Goal: Task Accomplishment & Management: Use online tool/utility

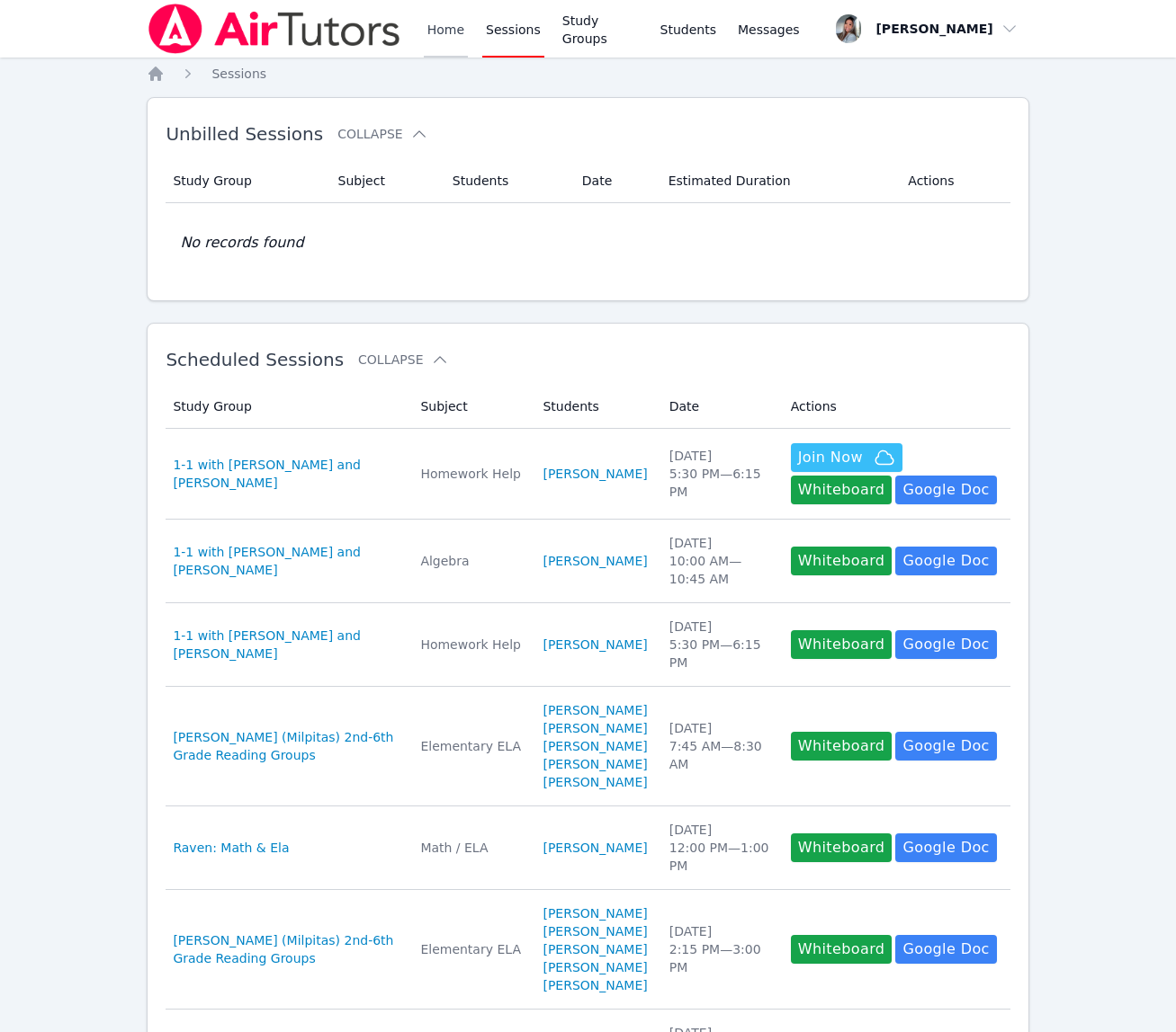
click at [436, 26] on link "Home" at bounding box center [446, 29] width 44 height 57
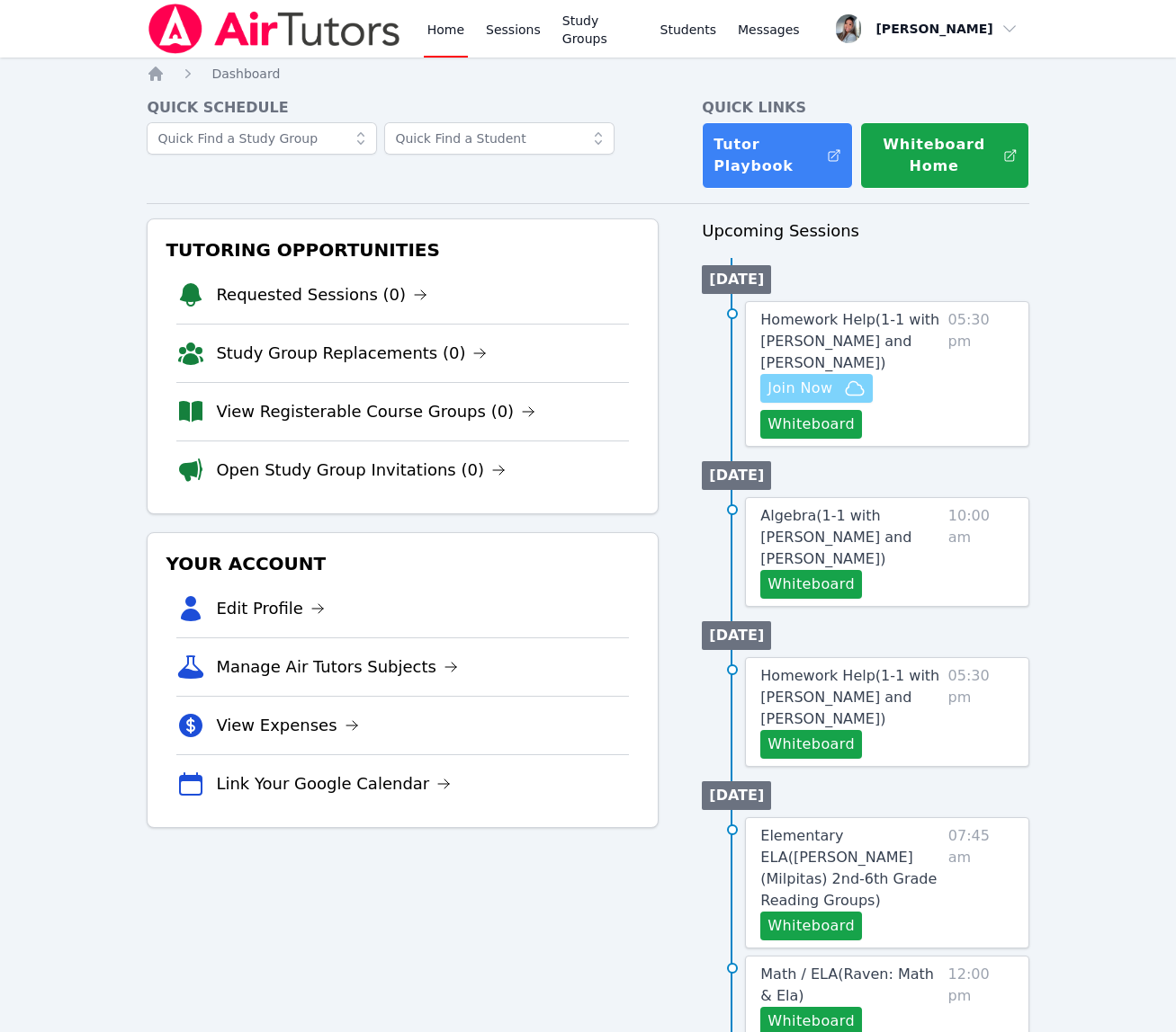
click at [845, 385] on icon "button" at bounding box center [853, 388] width 21 height 21
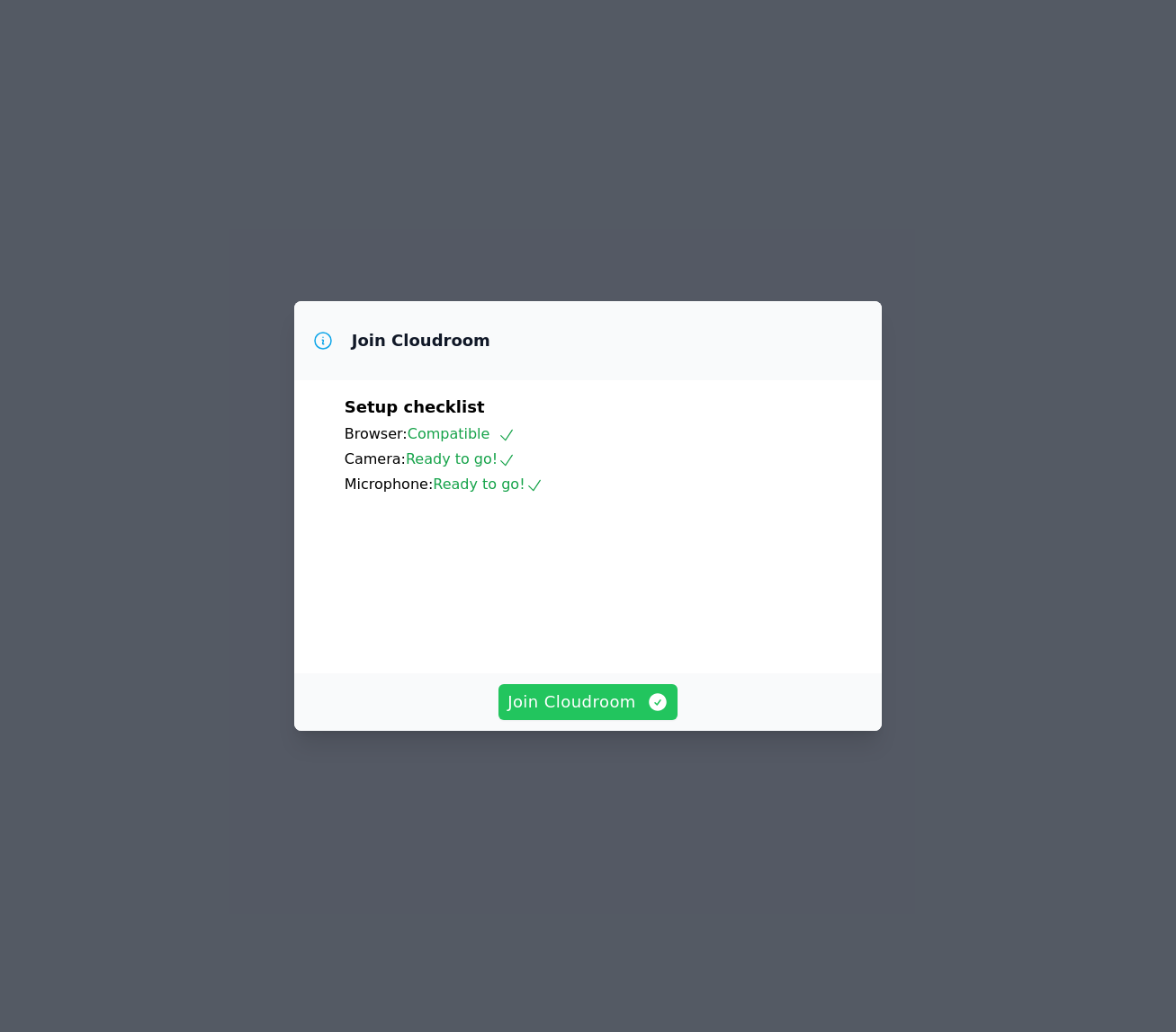
click at [568, 715] on span "Join Cloudroom" at bounding box center [587, 702] width 161 height 25
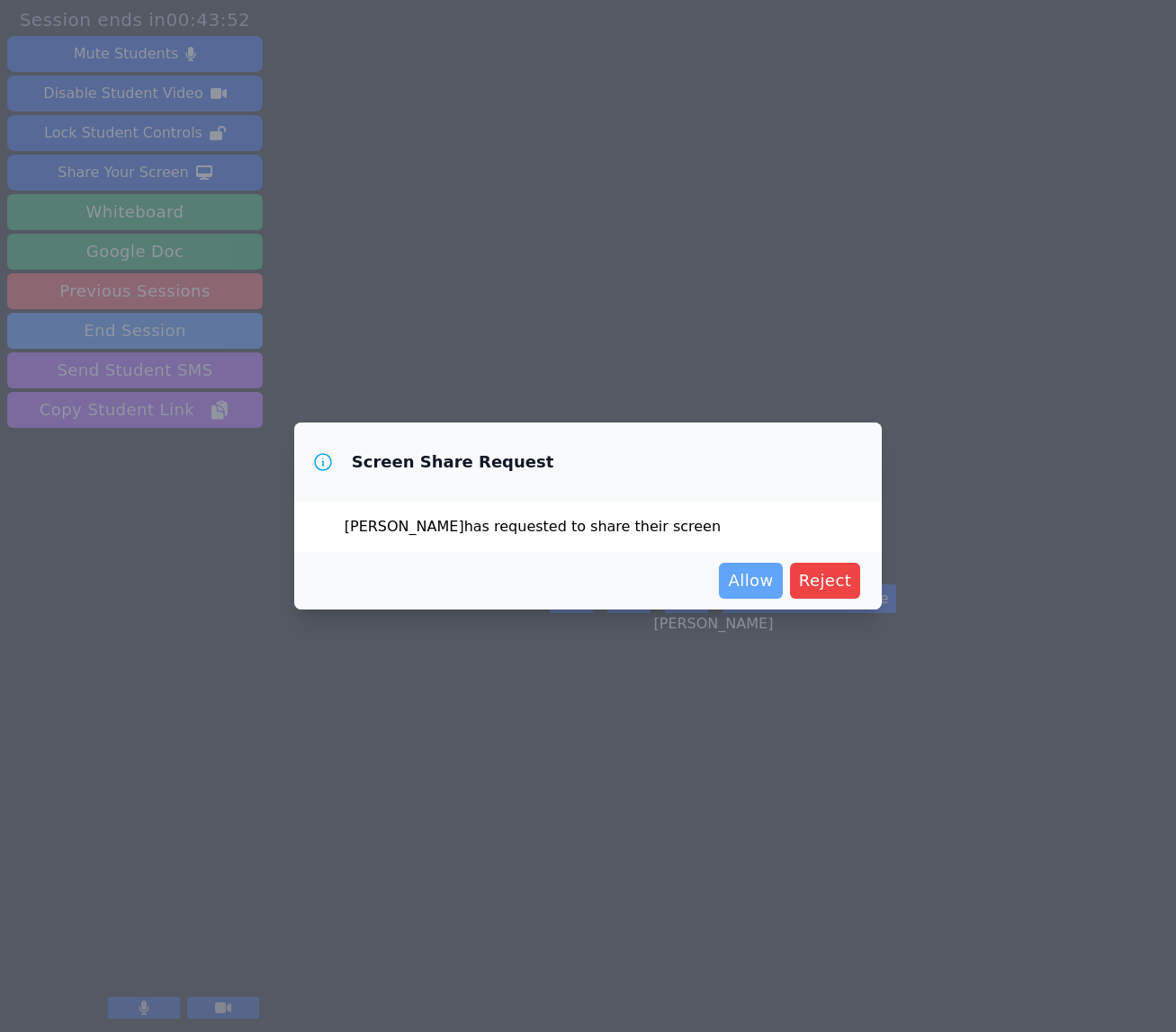
click at [739, 587] on span "Allow" at bounding box center [750, 580] width 45 height 25
click at [757, 580] on span "Allow" at bounding box center [750, 580] width 45 height 25
click at [737, 588] on span "Allow" at bounding box center [750, 580] width 45 height 25
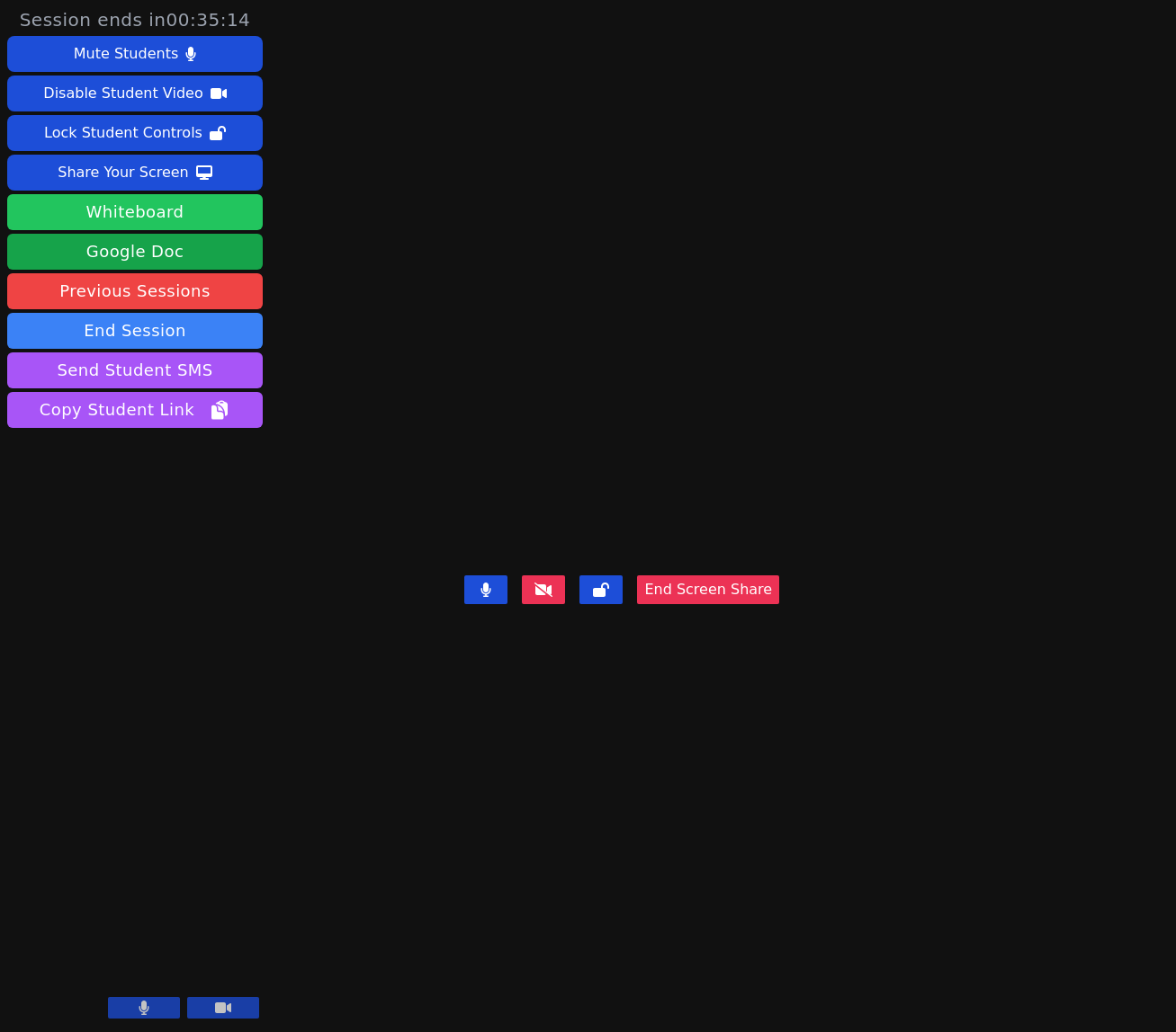
click at [147, 218] on button "Whiteboard" at bounding box center [135, 212] width 255 height 36
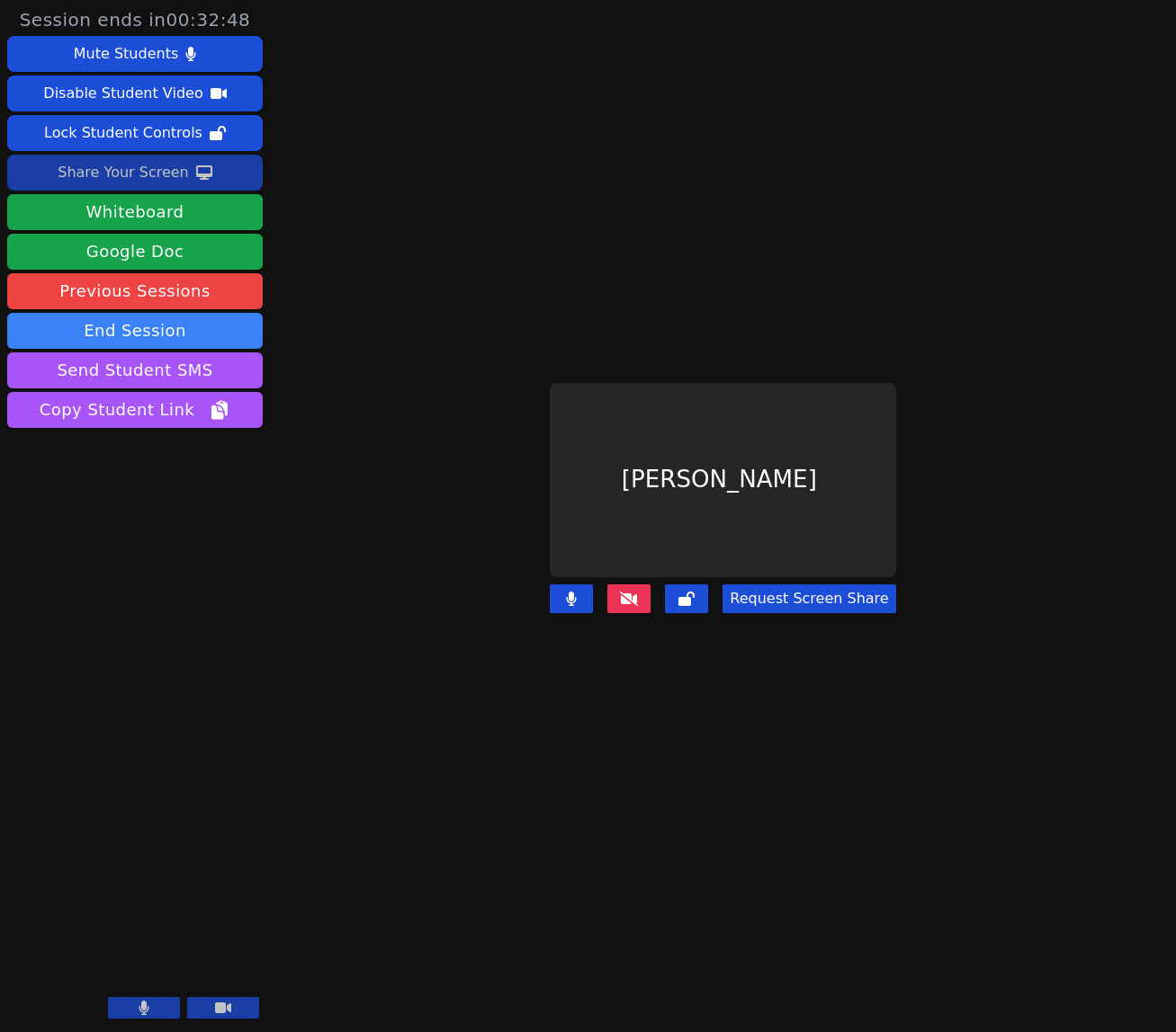
click at [163, 170] on div "Share Your Screen" at bounding box center [123, 172] width 131 height 29
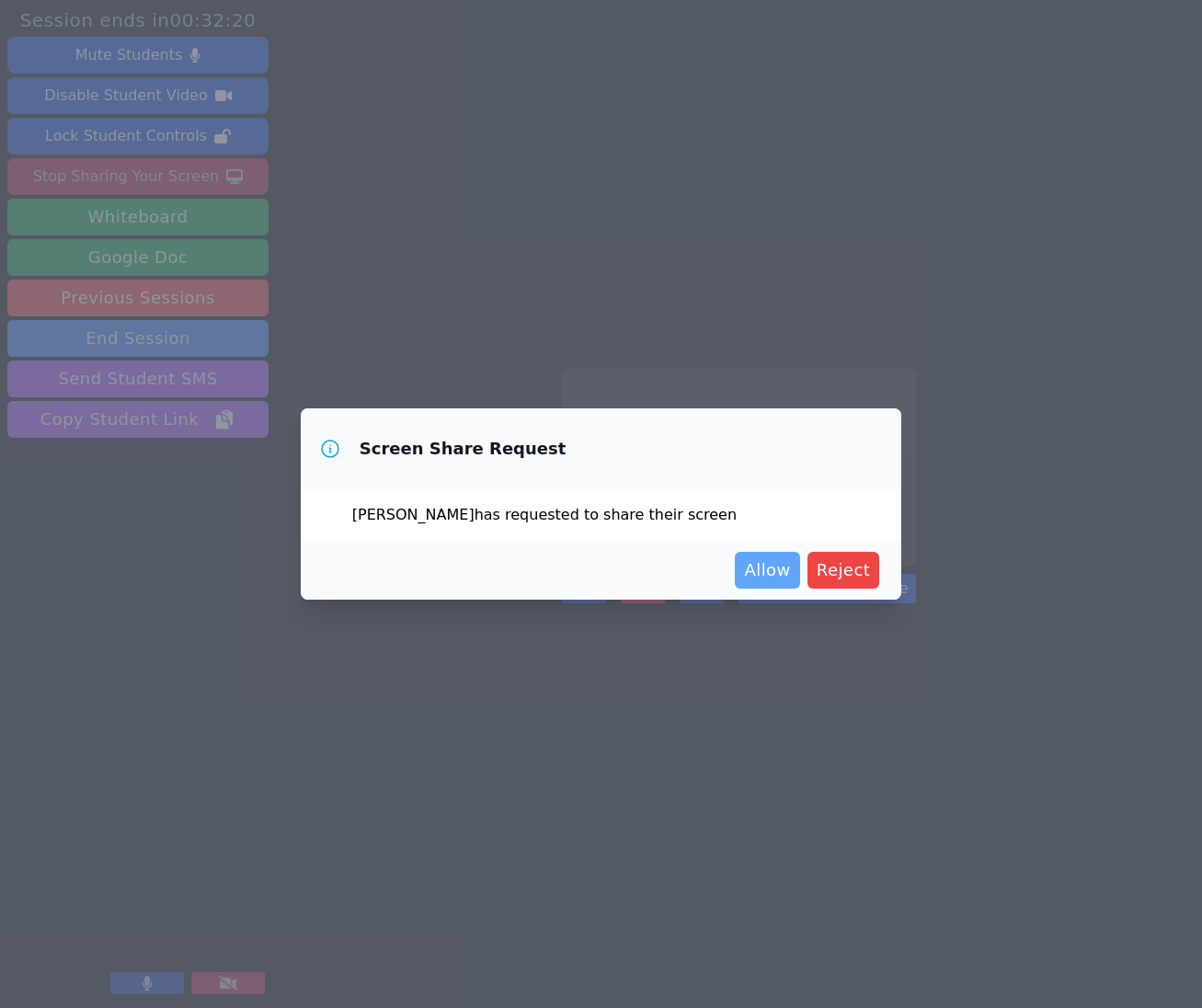
click at [789, 574] on span "Allow" at bounding box center [767, 569] width 46 height 25
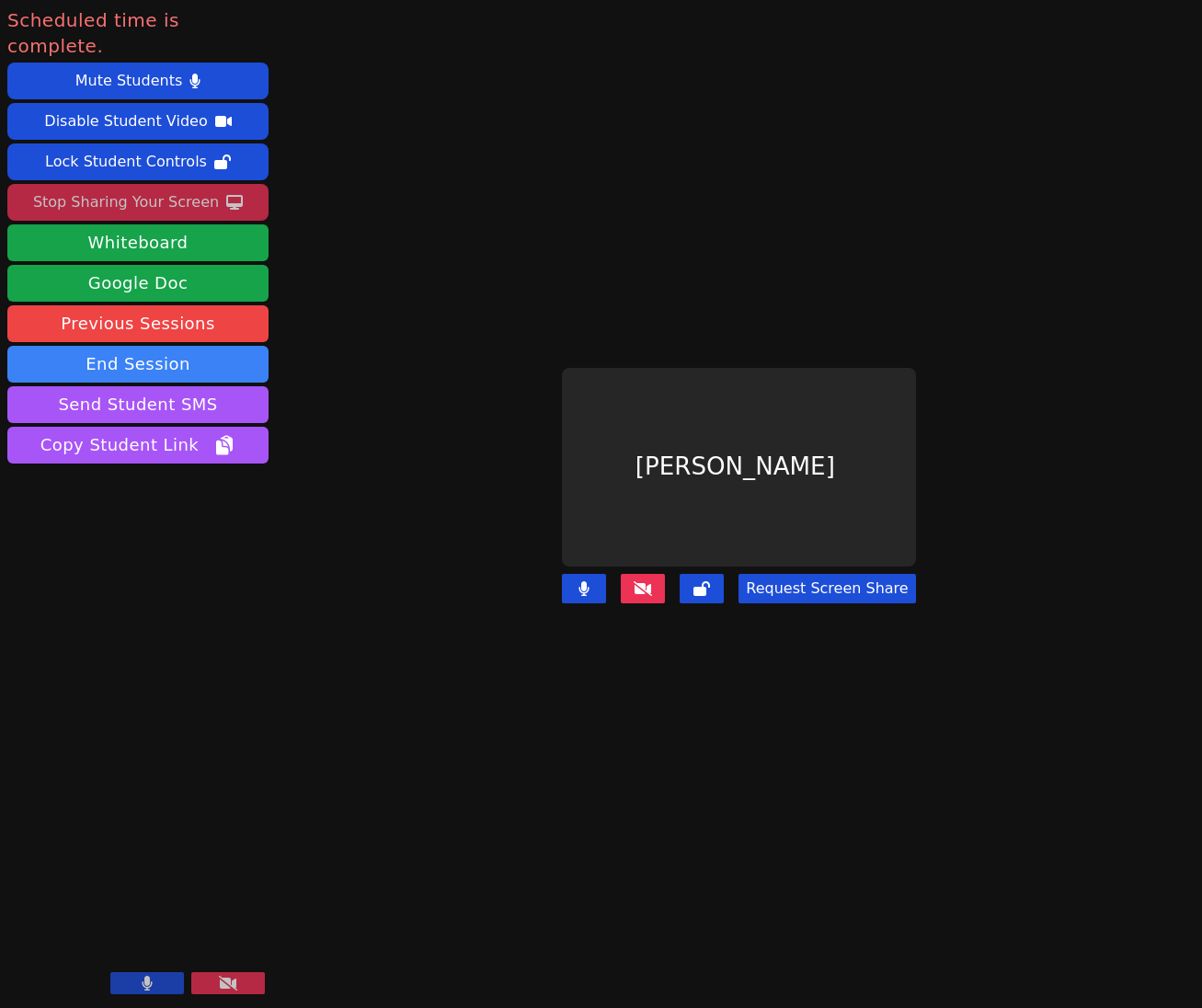
click at [134, 975] on button at bounding box center [147, 983] width 73 height 22
click at [172, 988] on button at bounding box center [147, 983] width 73 height 22
click at [139, 984] on button at bounding box center [147, 983] width 73 height 22
click at [120, 980] on button at bounding box center [147, 983] width 73 height 22
click at [172, 346] on button "End Session" at bounding box center [138, 364] width 261 height 37
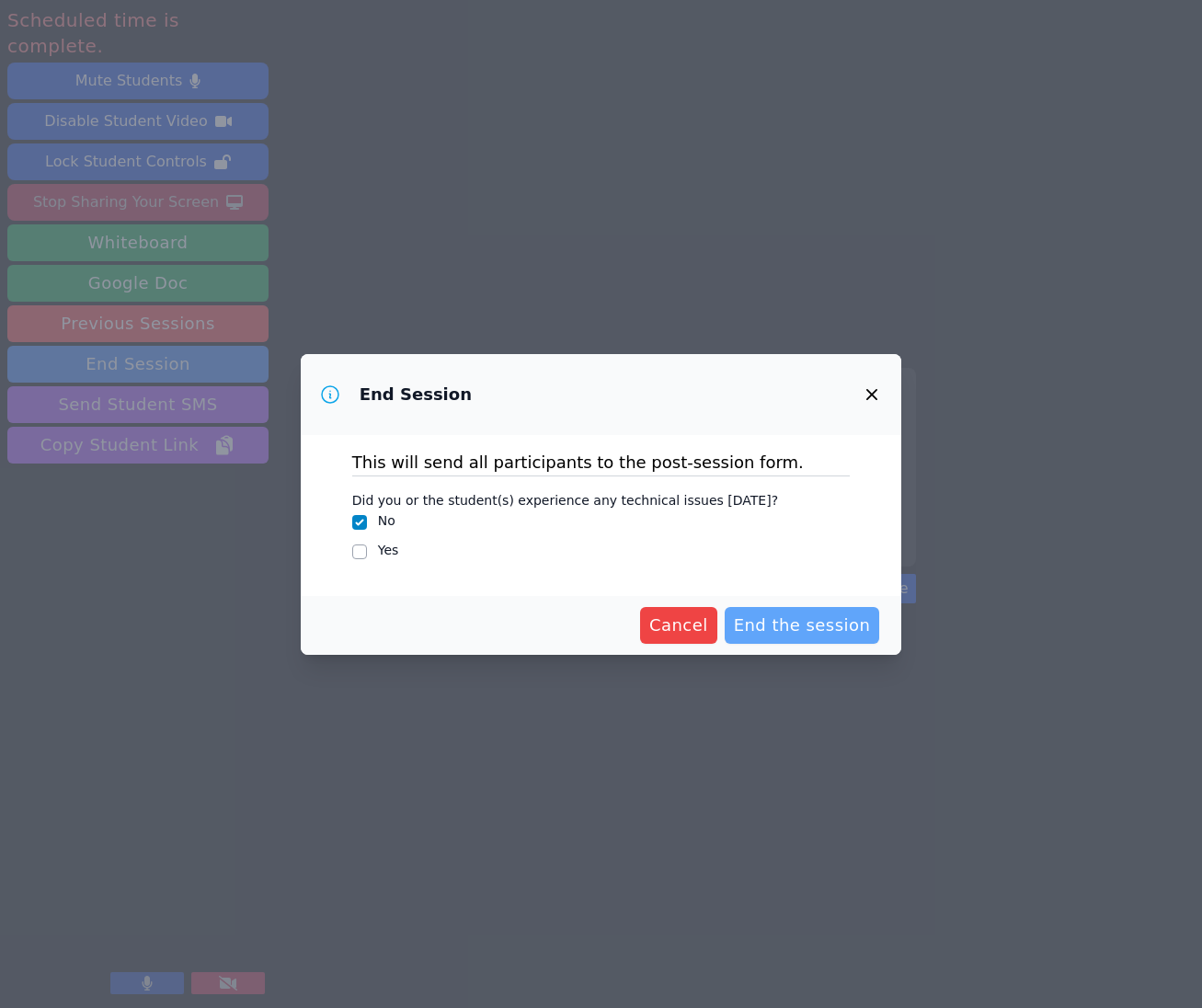
click at [853, 615] on span "End the session" at bounding box center [802, 625] width 137 height 25
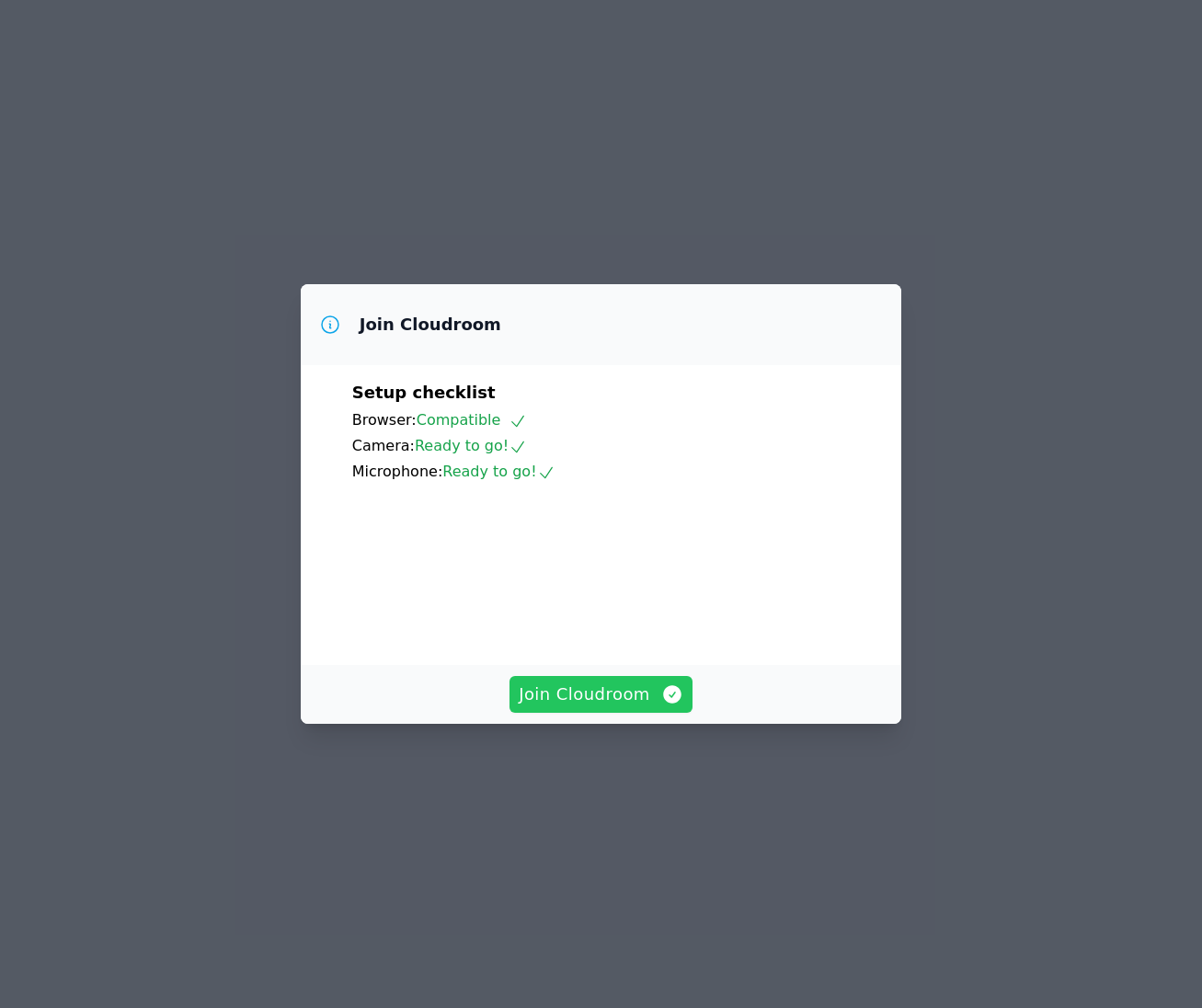
click at [621, 707] on span "Join Cloudroom" at bounding box center [600, 693] width 165 height 25
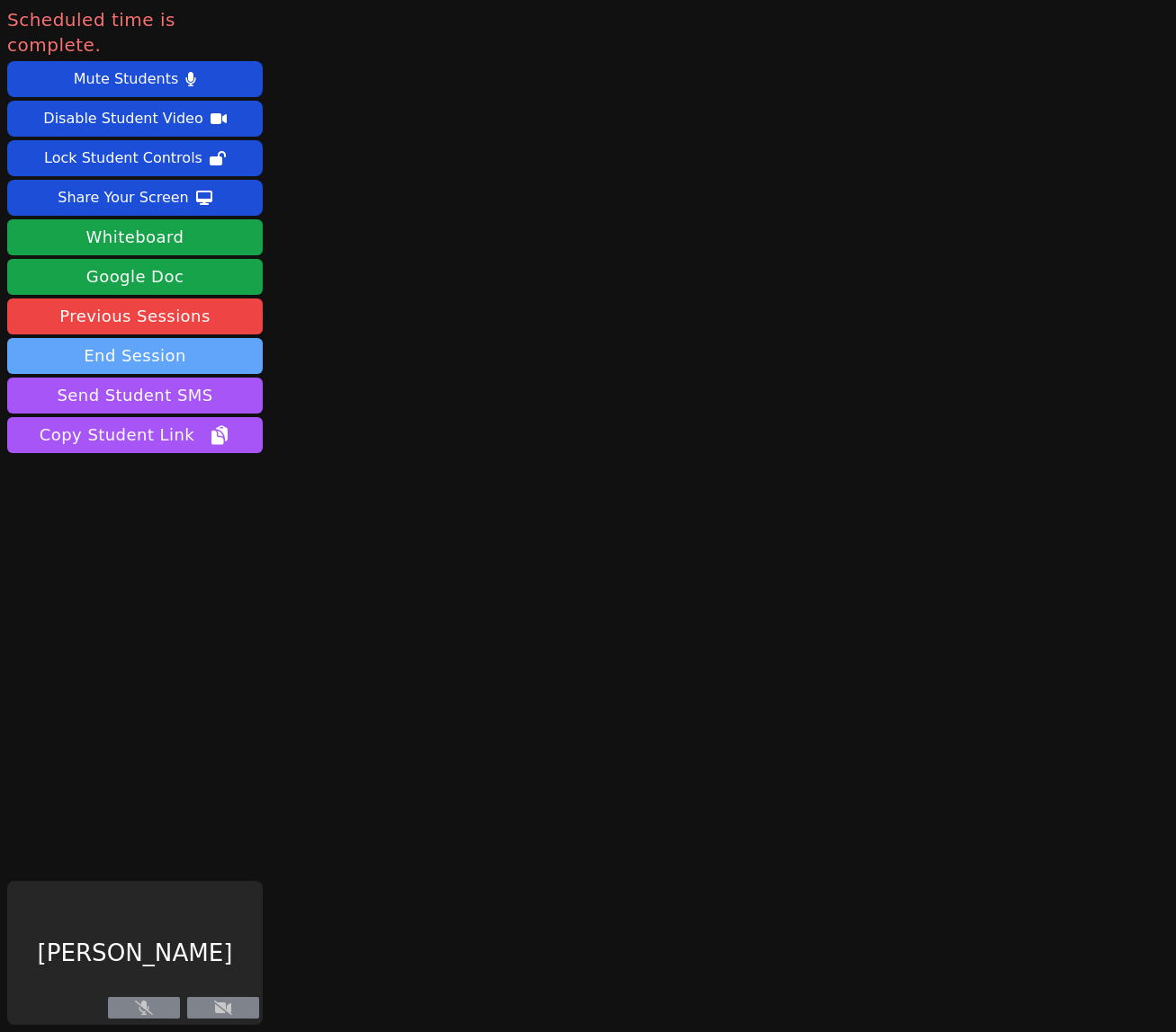
click at [188, 338] on button "End Session" at bounding box center [135, 356] width 255 height 36
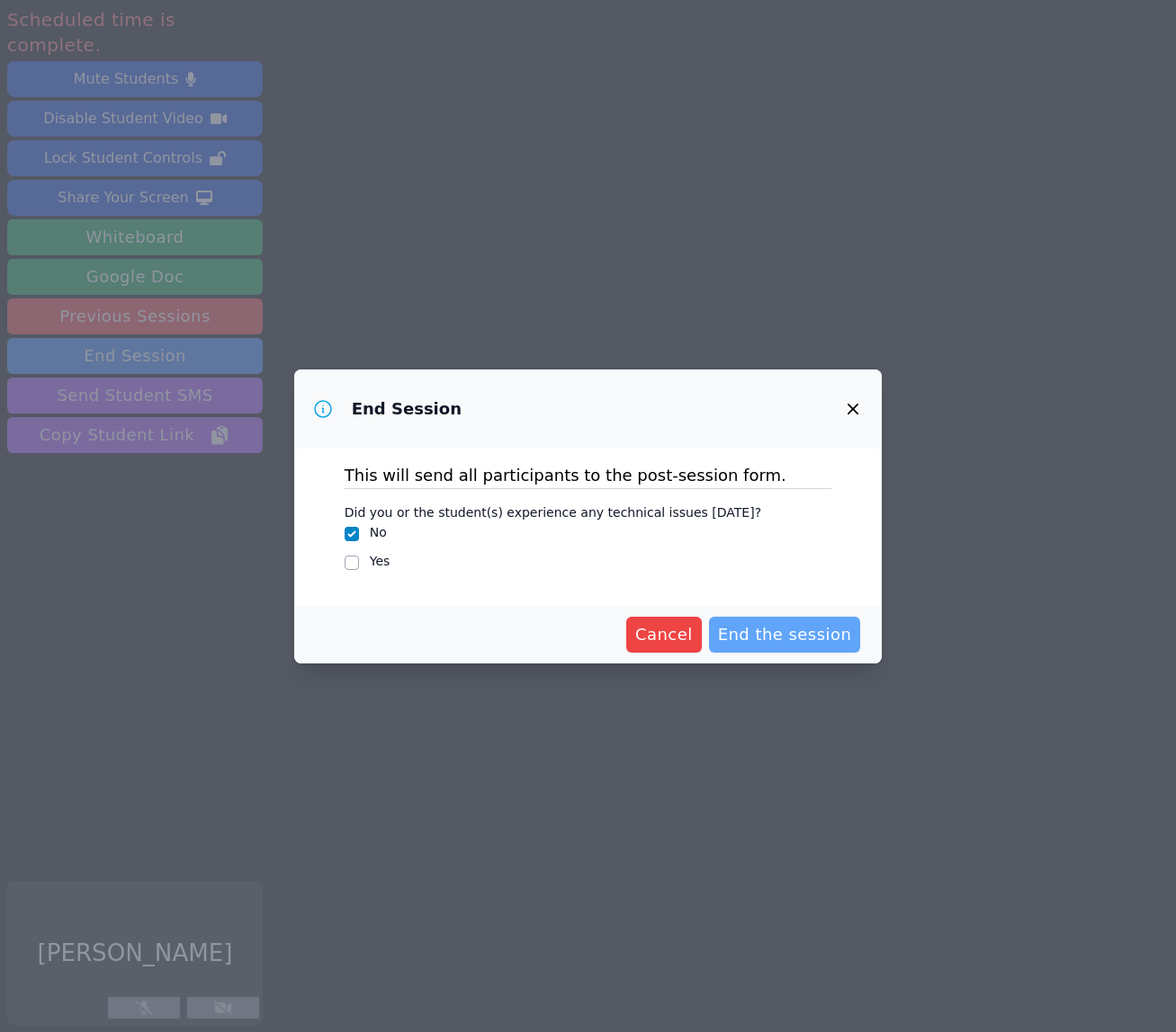
click at [776, 626] on span "End the session" at bounding box center [784, 634] width 134 height 25
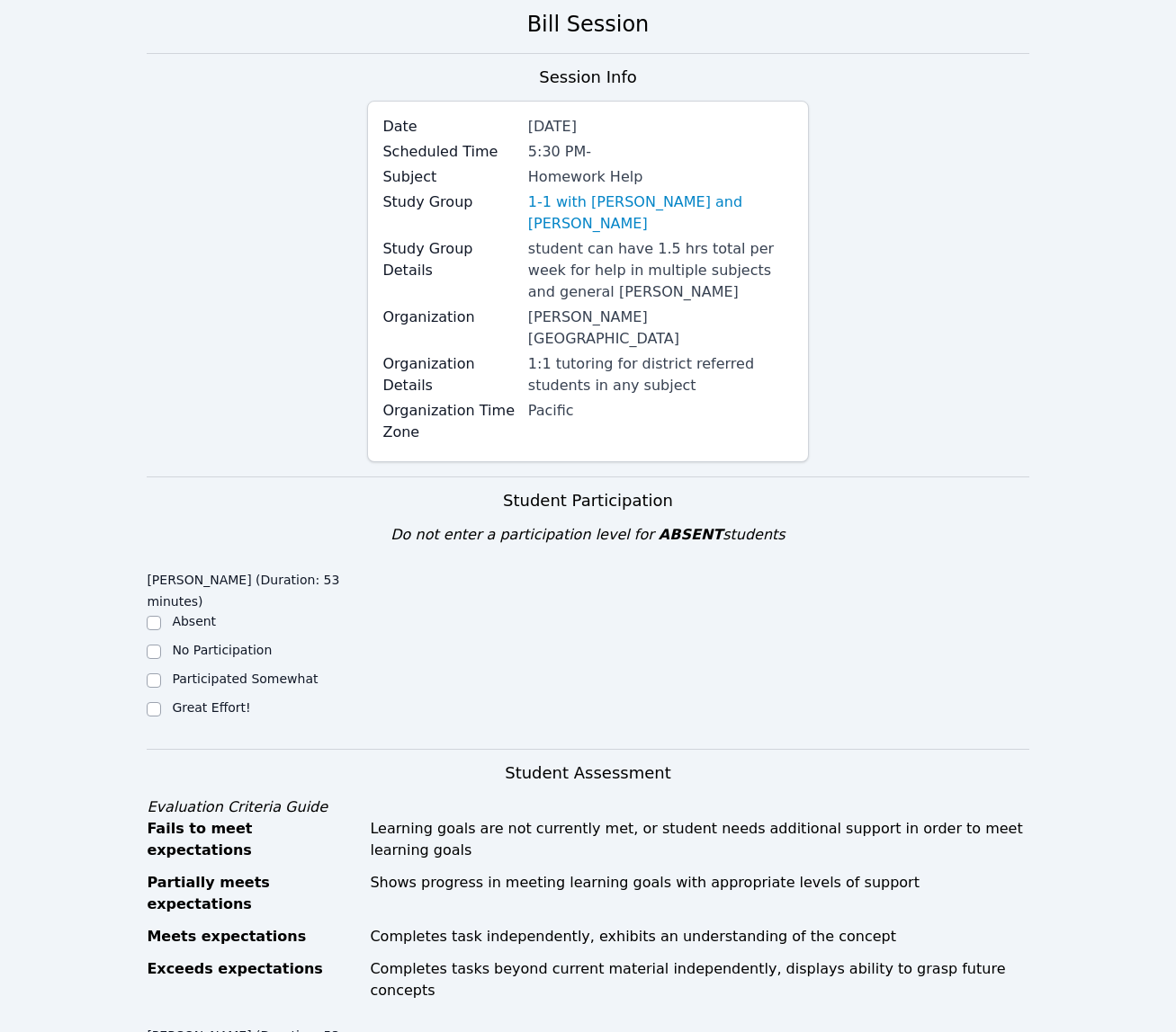
scroll to position [250, 0]
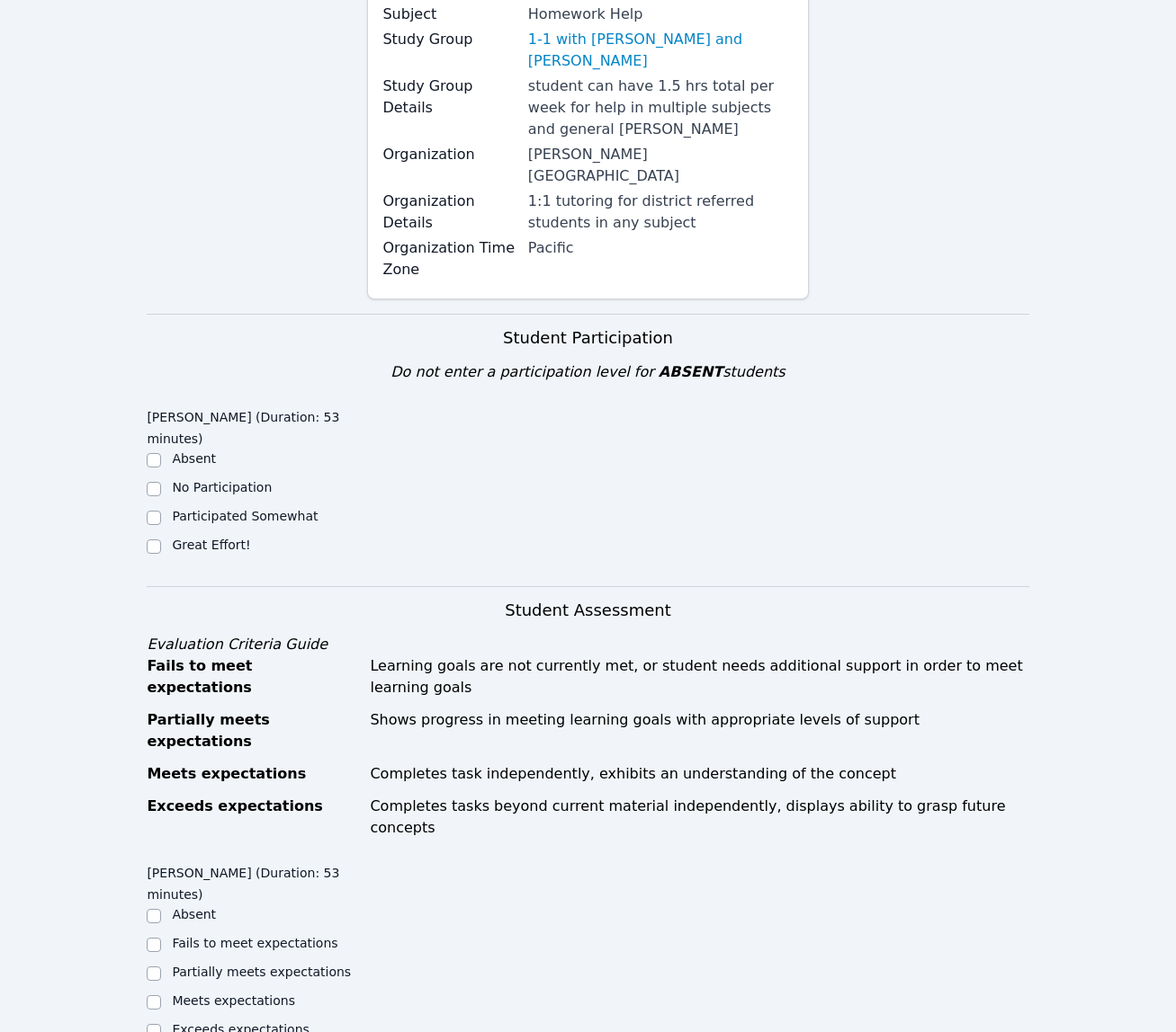
click at [229, 538] on label "Great Effort!" at bounding box center [210, 545] width 78 height 15
click at [161, 540] on input "Great Effort!" at bounding box center [154, 547] width 15 height 15
checkbox input "true"
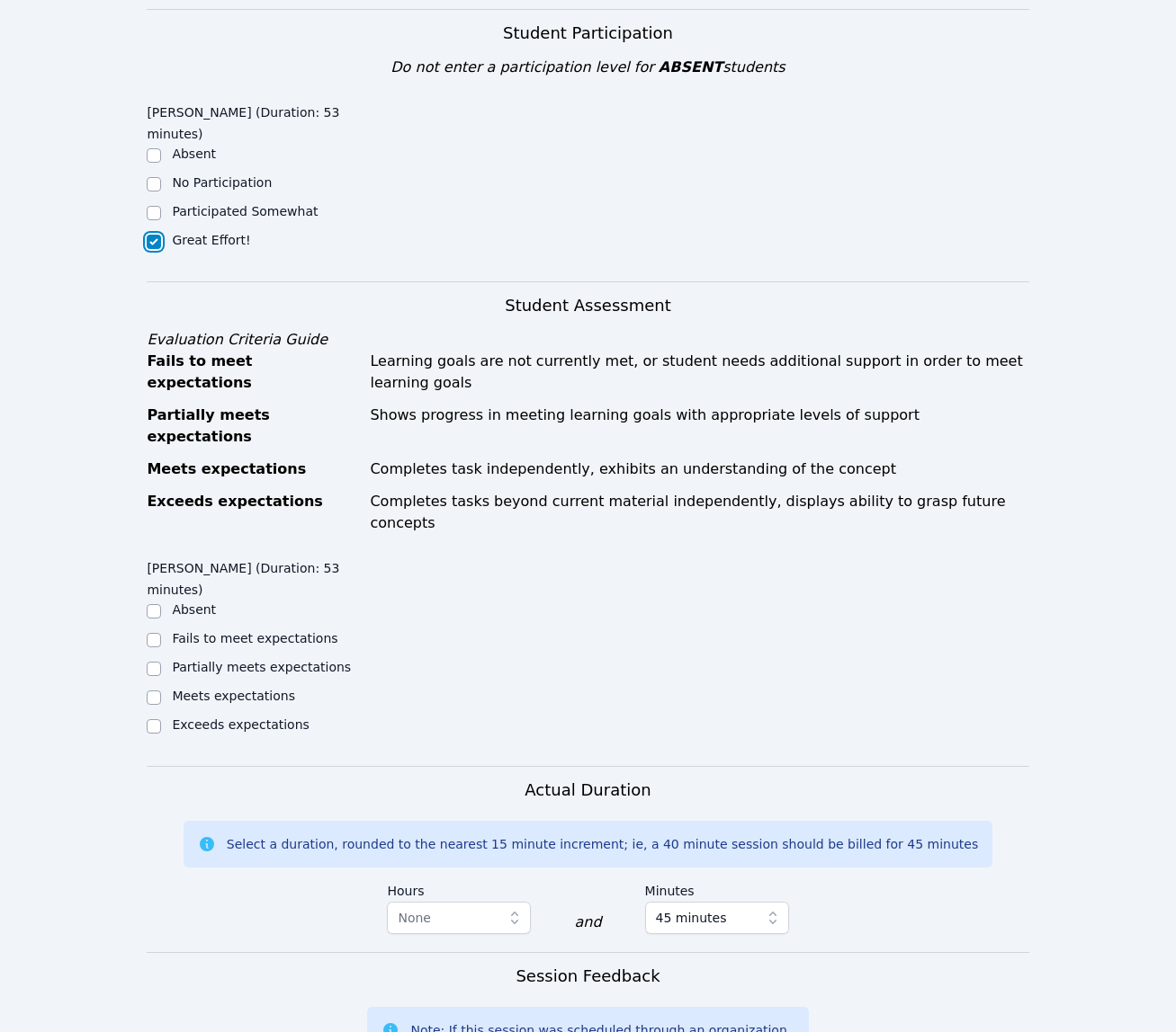
scroll to position [624, 0]
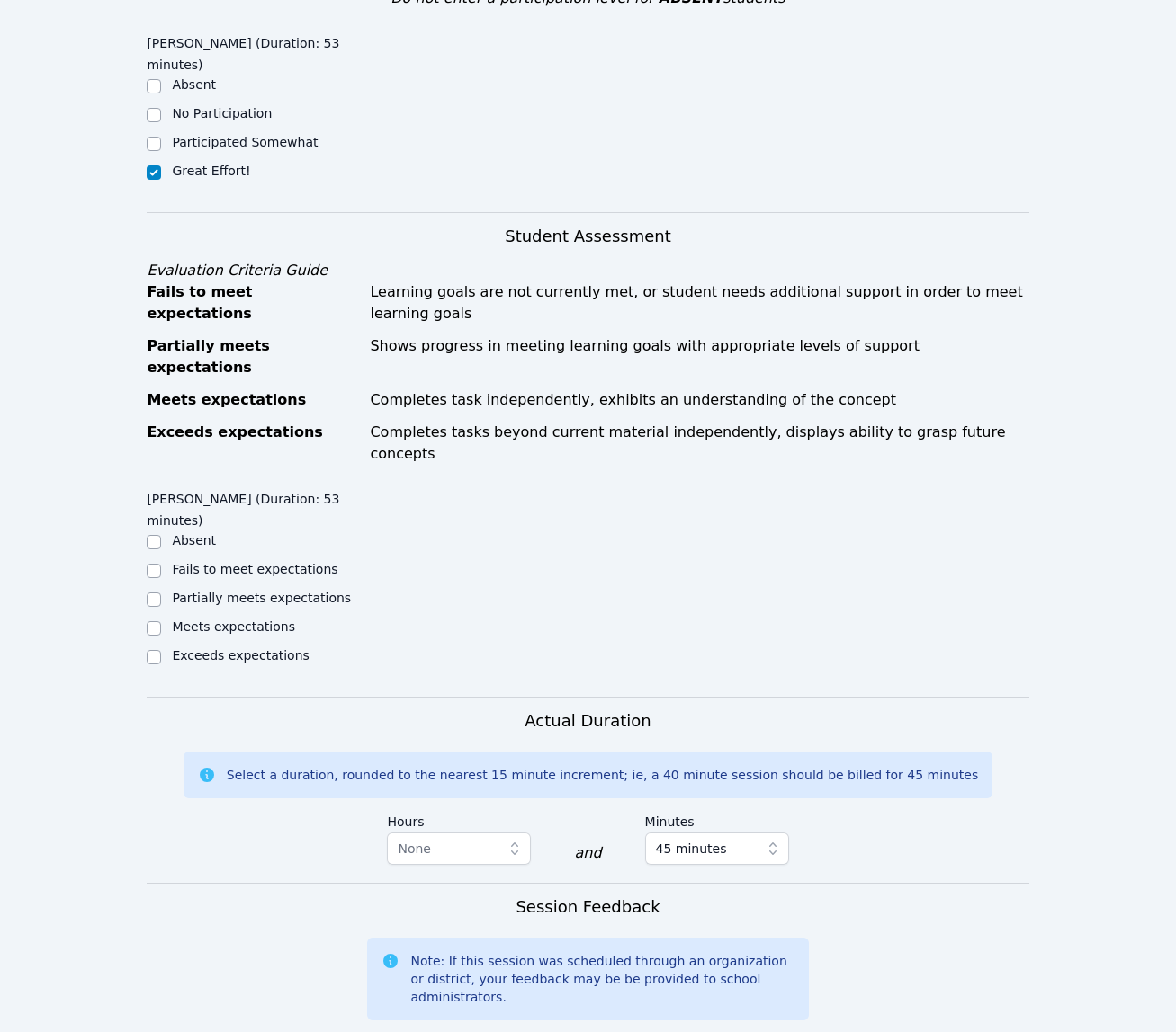
click at [255, 619] on label "Meets expectations" at bounding box center [233, 627] width 123 height 15
click at [161, 621] on input "Meets expectations" at bounding box center [154, 628] width 15 height 15
checkbox input "true"
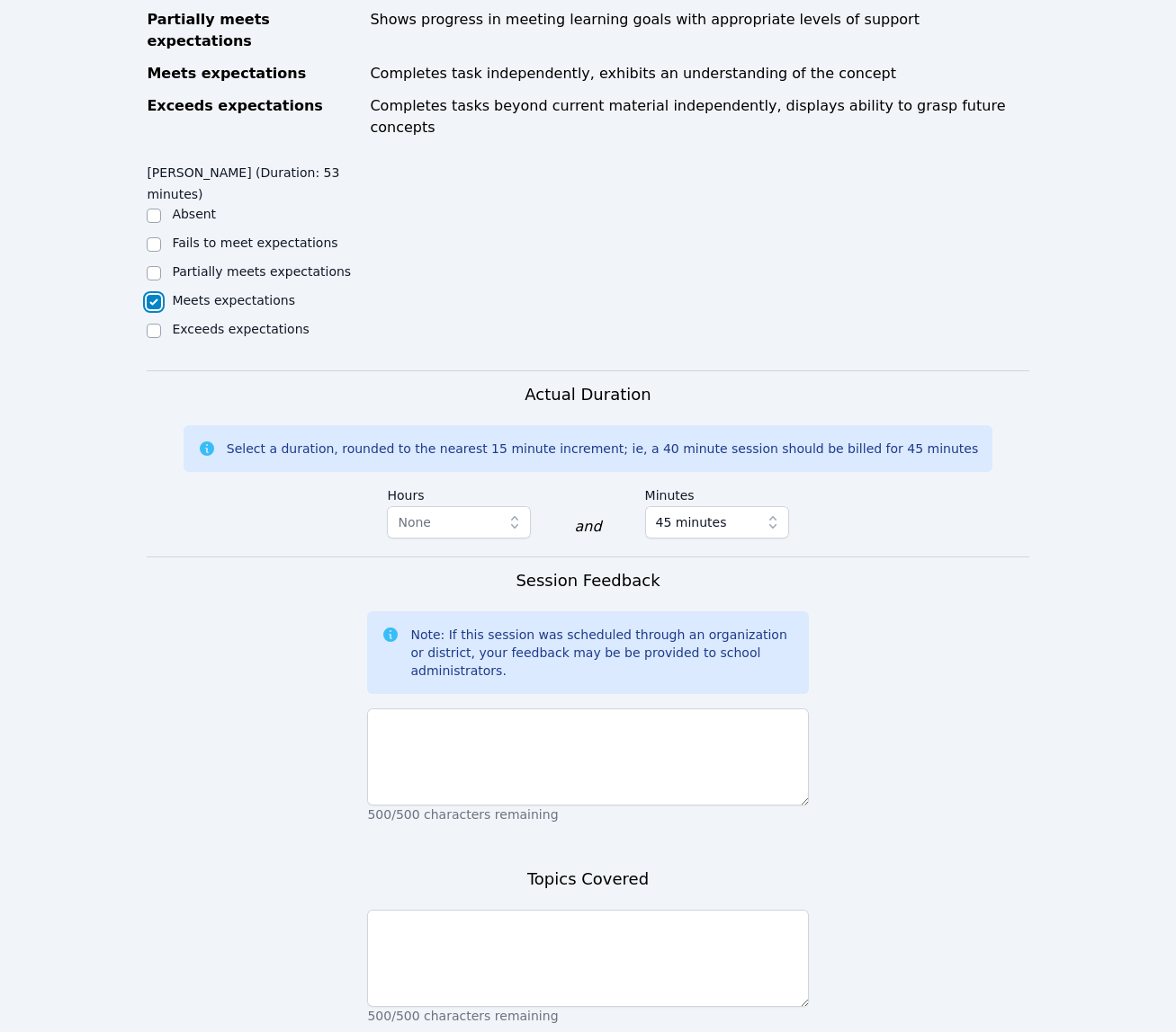
scroll to position [952, 0]
click at [692, 708] on textarea at bounding box center [587, 756] width 441 height 97
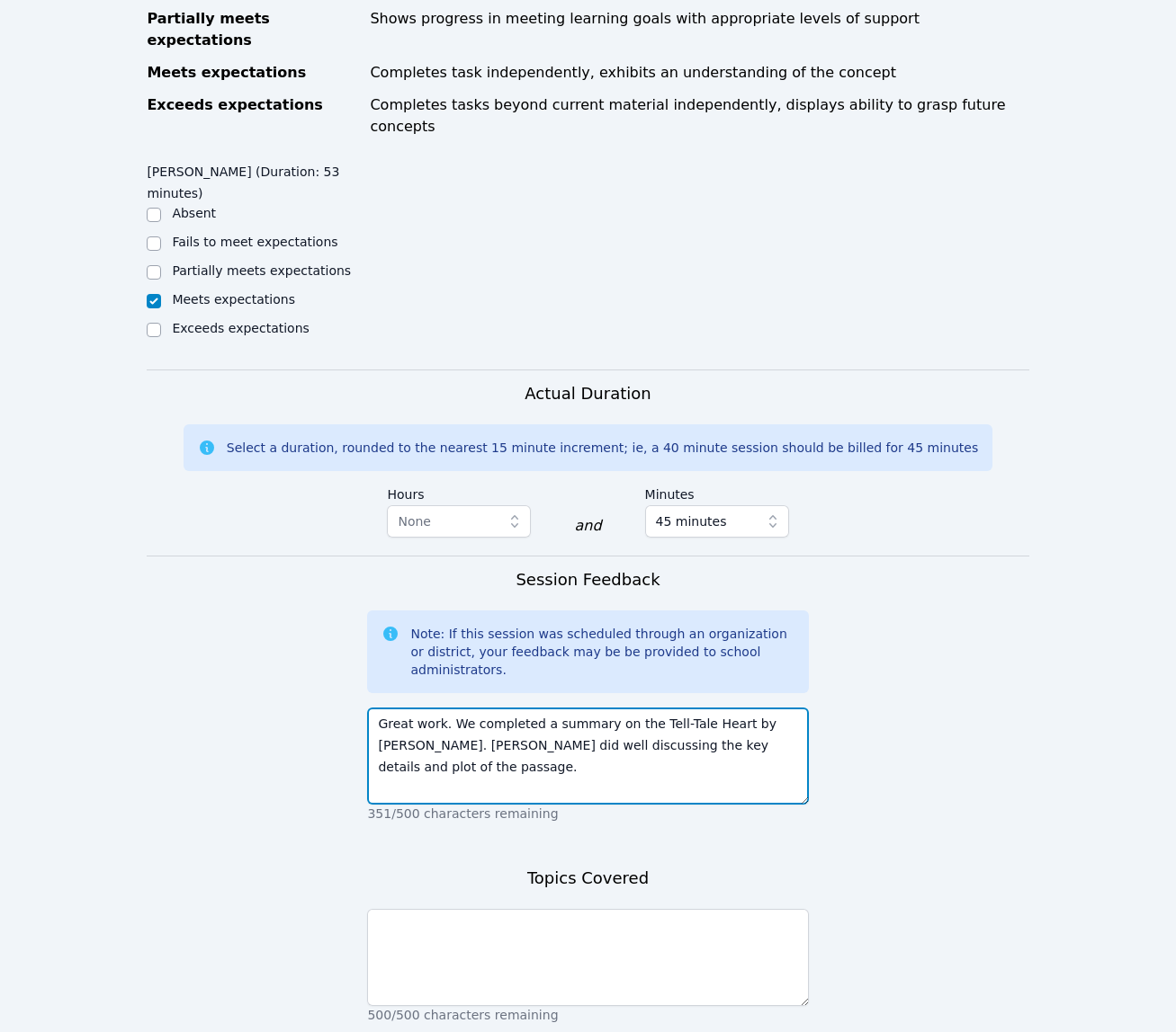
type textarea "Great work. We completed a summary on the Tell-Tale Heart by Edgar Allen Poe. A…"
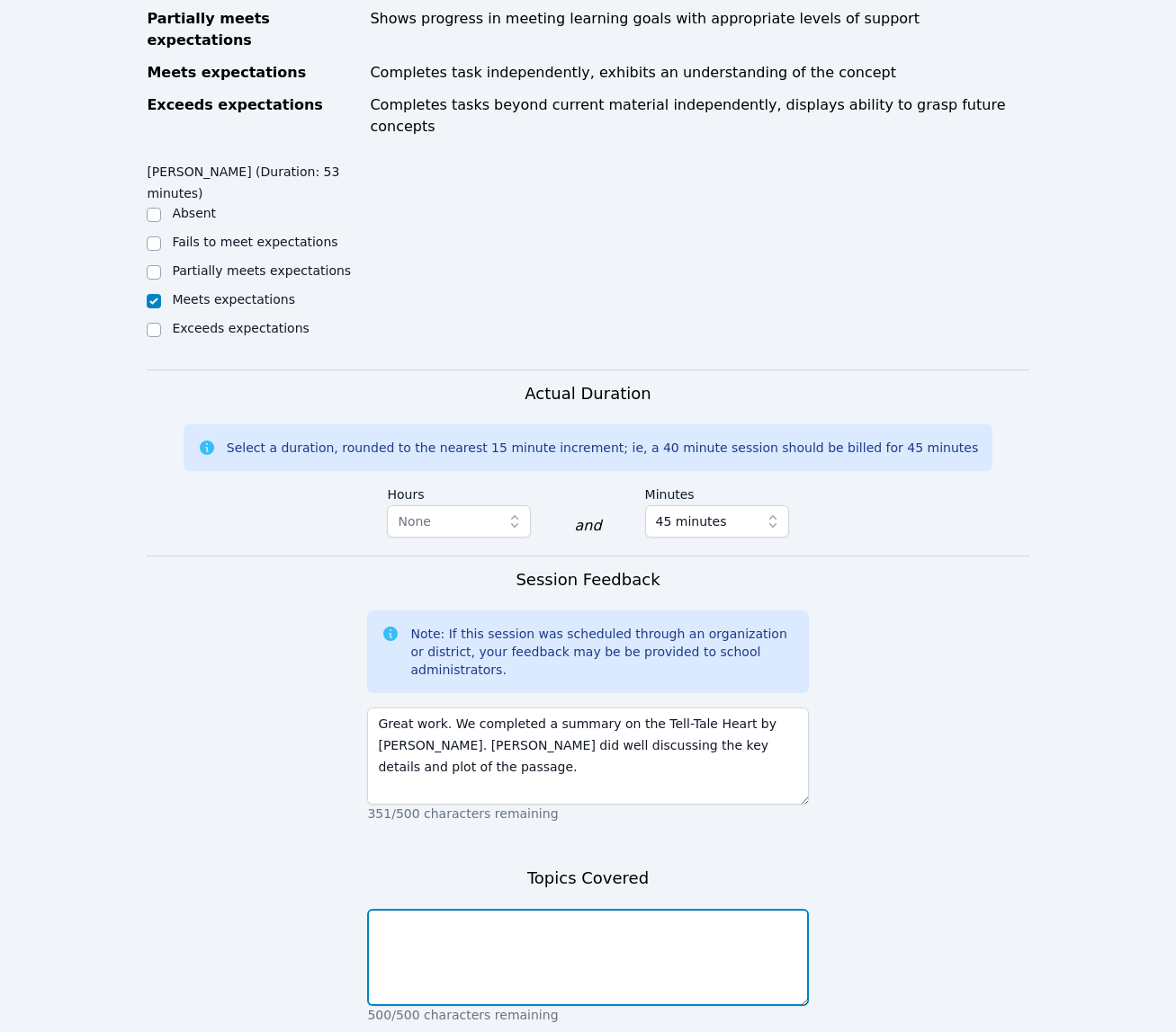
click at [640, 909] on textarea at bounding box center [587, 957] width 441 height 97
type textarea "Summary - Tell-Tale Heart"
